Goal: Information Seeking & Learning: Learn about a topic

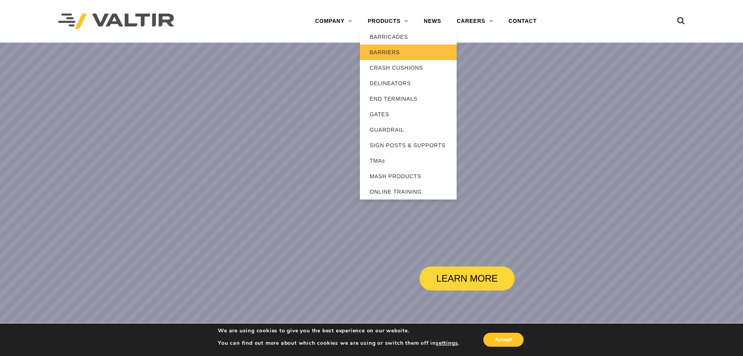
click at [400, 48] on link "BARRIERS" at bounding box center [408, 52] width 97 height 15
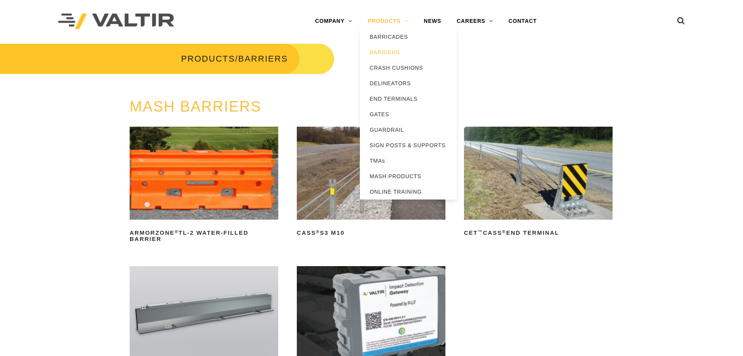
click at [399, 21] on link "PRODUCTS" at bounding box center [388, 21] width 56 height 15
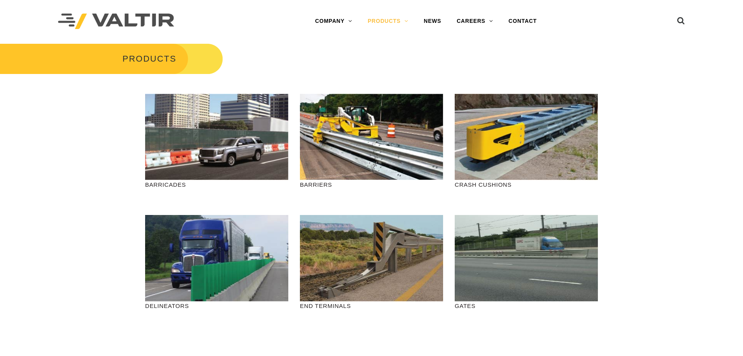
click at [392, 34] on link "BARRICADES" at bounding box center [408, 36] width 97 height 15
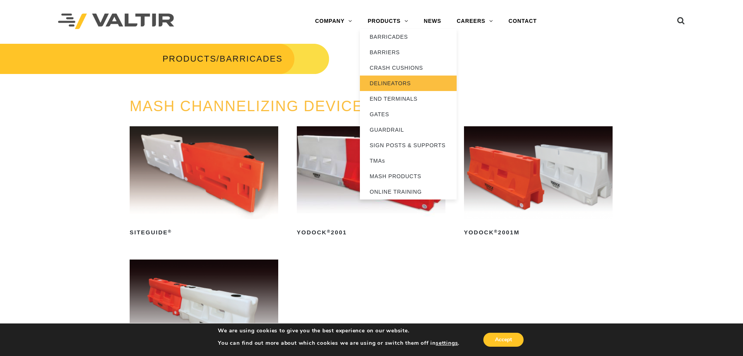
click at [395, 82] on link "DELINEATORS" at bounding box center [408, 82] width 97 height 15
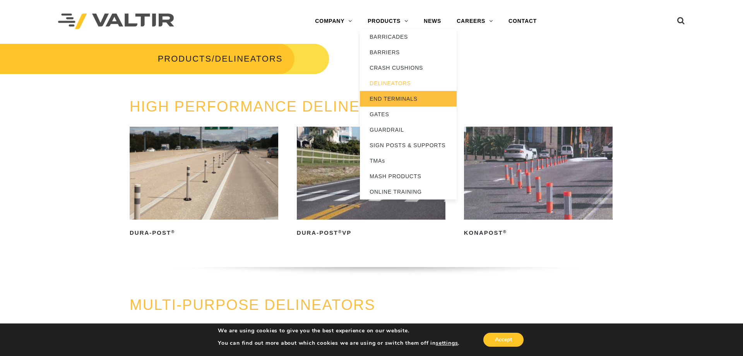
click at [396, 100] on link "END TERMINALS" at bounding box center [408, 98] width 97 height 15
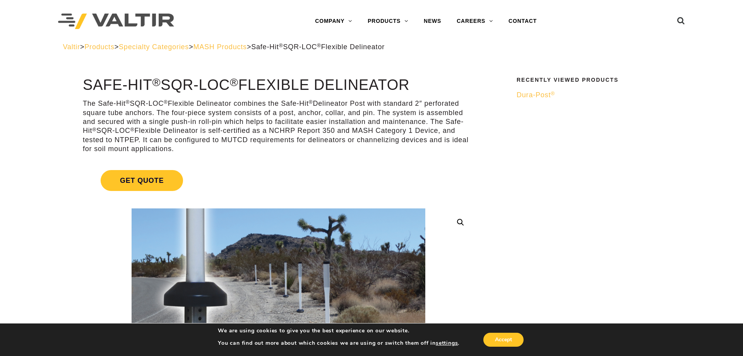
click at [150, 86] on h1 "Safe-Hit ® SQR-LOC ® Flexible Delineator" at bounding box center [279, 85] width 392 height 16
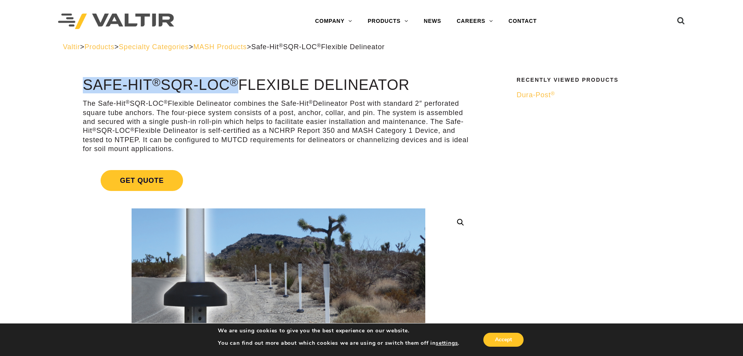
click at [150, 86] on h1 "Safe-Hit ® SQR-LOC ® Flexible Delineator" at bounding box center [279, 85] width 392 height 16
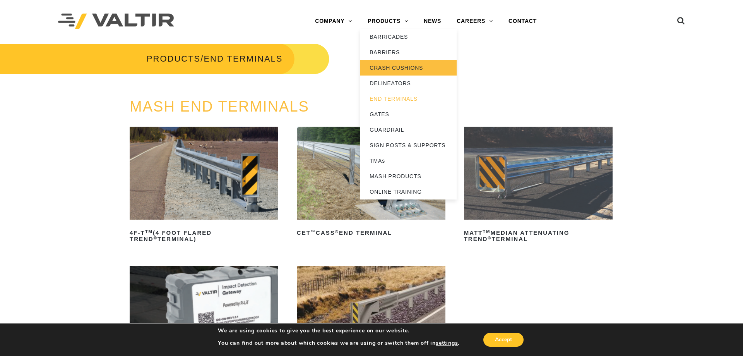
click at [395, 70] on link "CRASH CUSHIONS" at bounding box center [408, 67] width 97 height 15
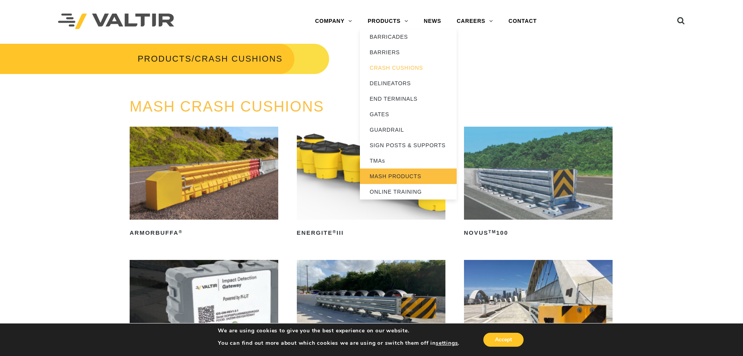
click at [407, 176] on link "MASH PRODUCTS" at bounding box center [408, 175] width 97 height 15
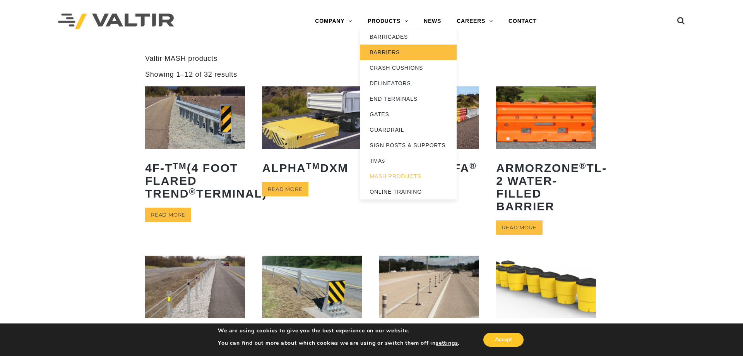
click at [394, 53] on link "BARRIERS" at bounding box center [408, 52] width 97 height 15
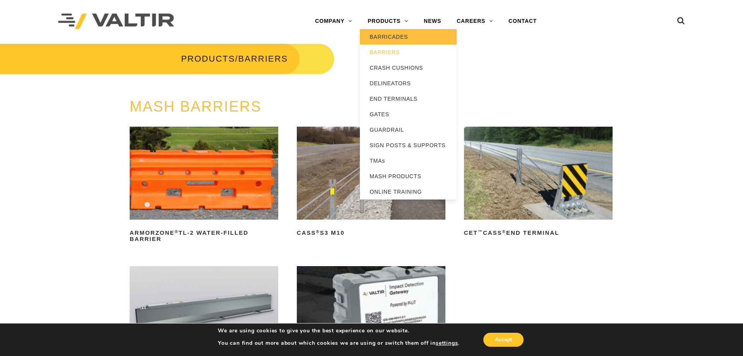
click at [394, 37] on link "BARRICADES" at bounding box center [408, 36] width 97 height 15
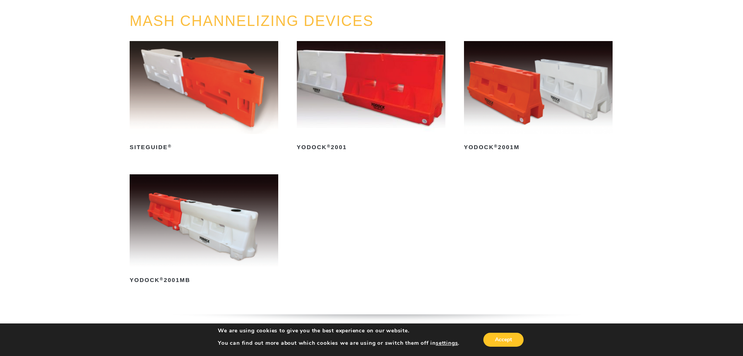
scroll to position [105, 0]
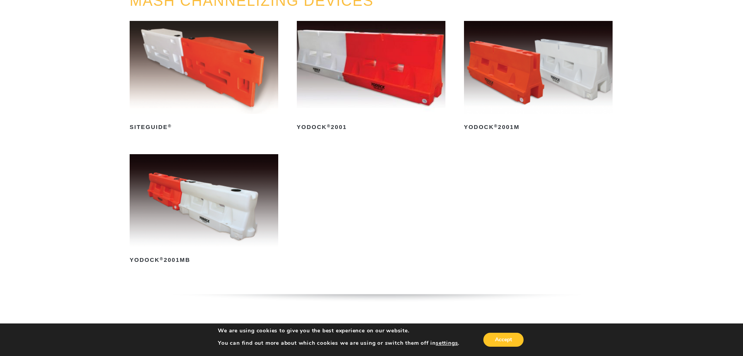
click at [225, 212] on img at bounding box center [204, 200] width 149 height 93
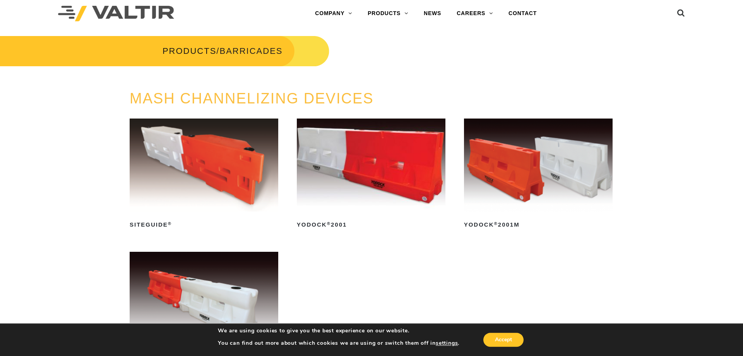
scroll to position [0, 0]
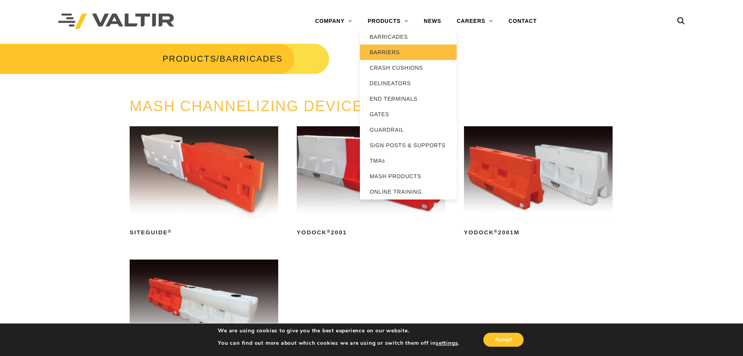
click at [396, 52] on link "BARRIERS" at bounding box center [408, 52] width 97 height 15
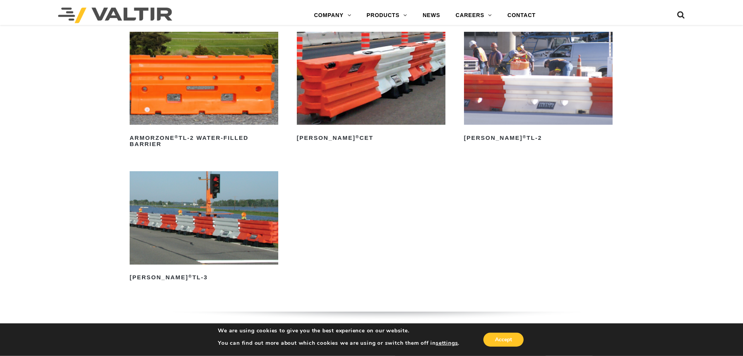
scroll to position [1211, 0]
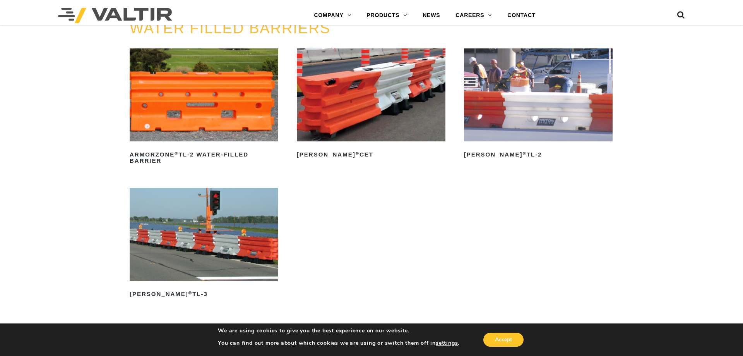
drag, startPoint x: 251, startPoint y: 212, endPoint x: 259, endPoint y: 205, distance: 10.2
